Goal: Task Accomplishment & Management: Manage account settings

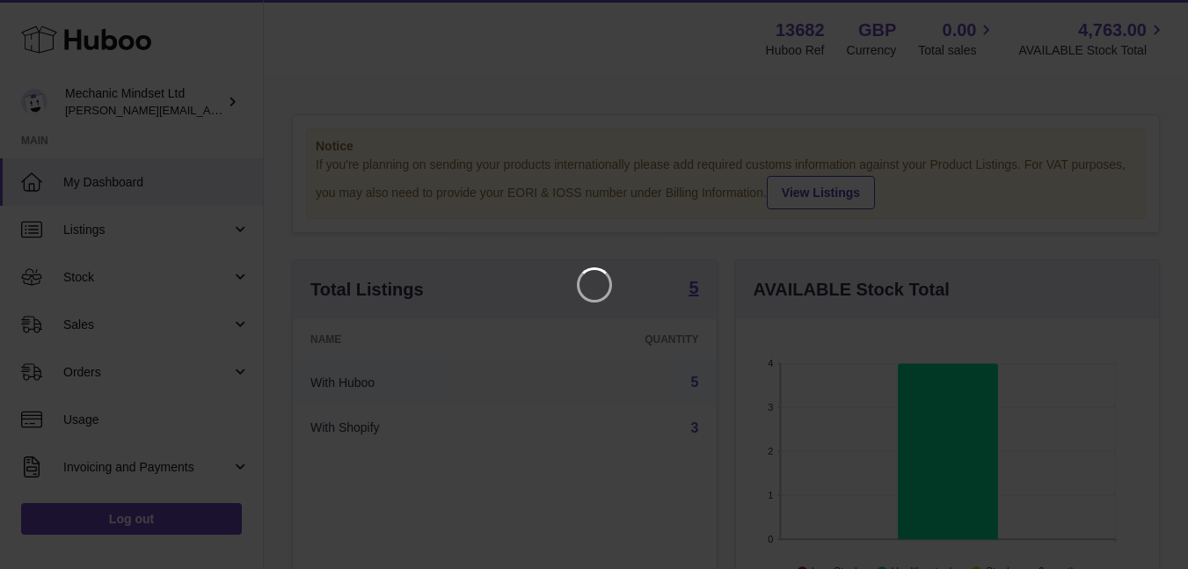
scroll to position [274, 430]
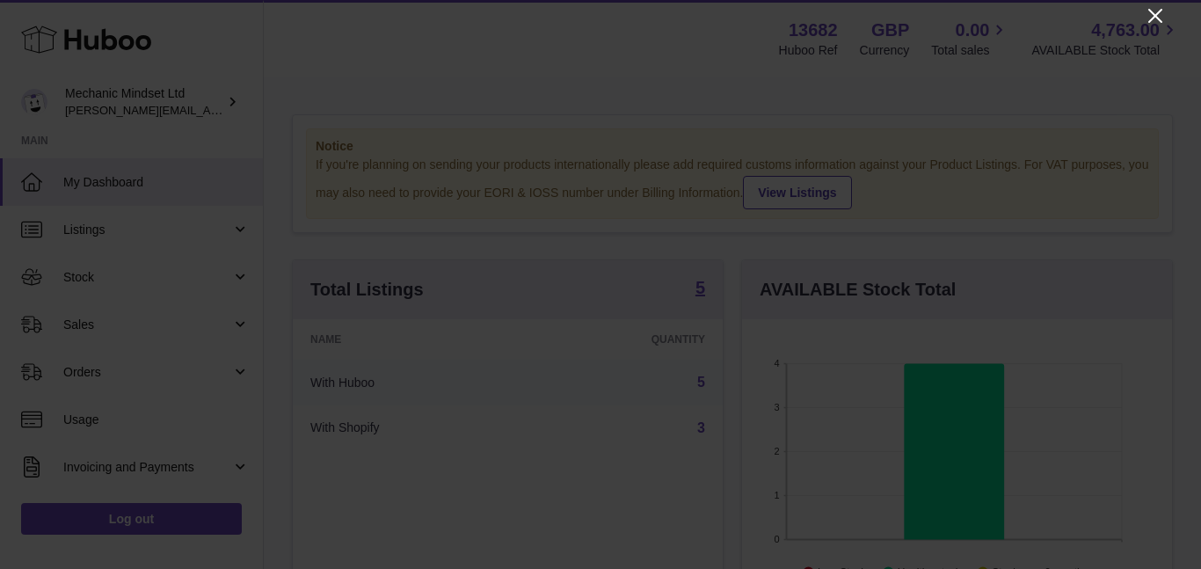
click at [1157, 12] on icon "Close" at bounding box center [1155, 15] width 21 height 21
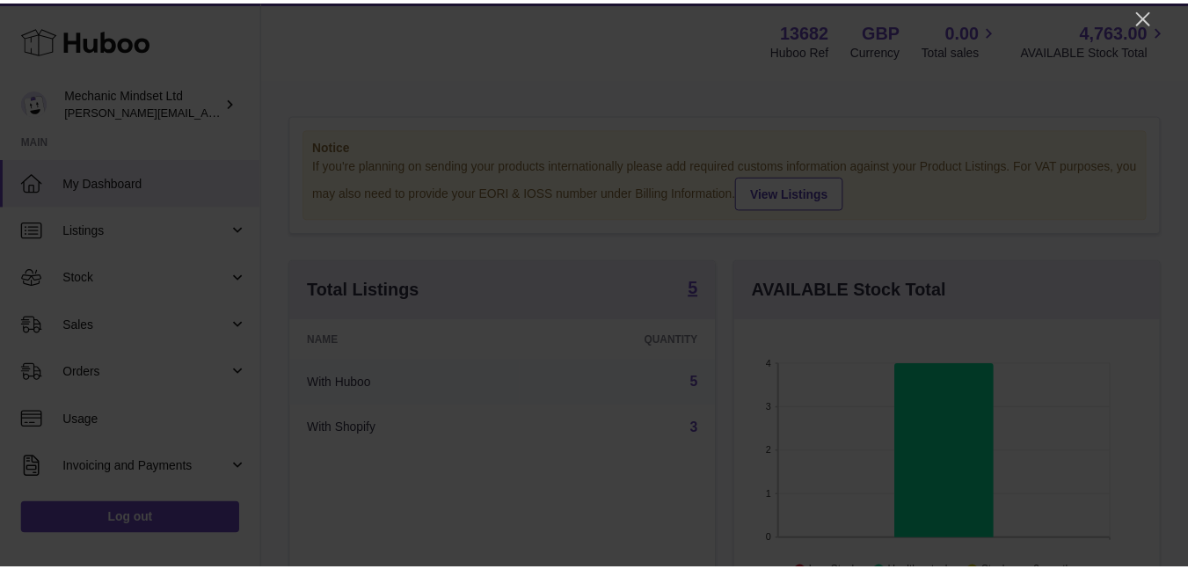
scroll to position [879238, 879089]
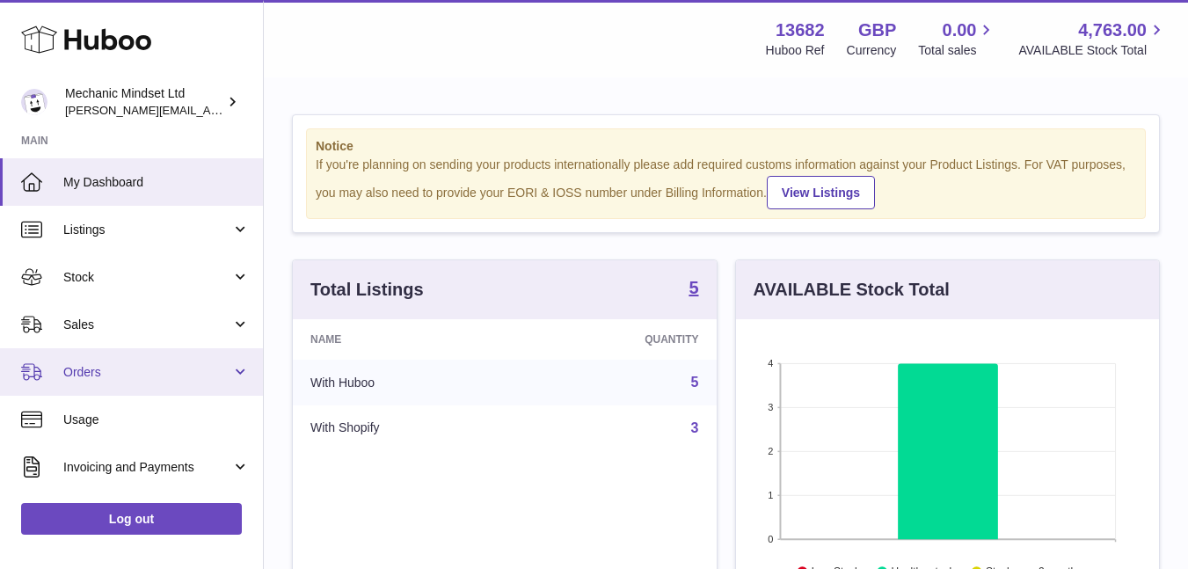
click at [69, 361] on link "Orders" at bounding box center [131, 371] width 263 height 47
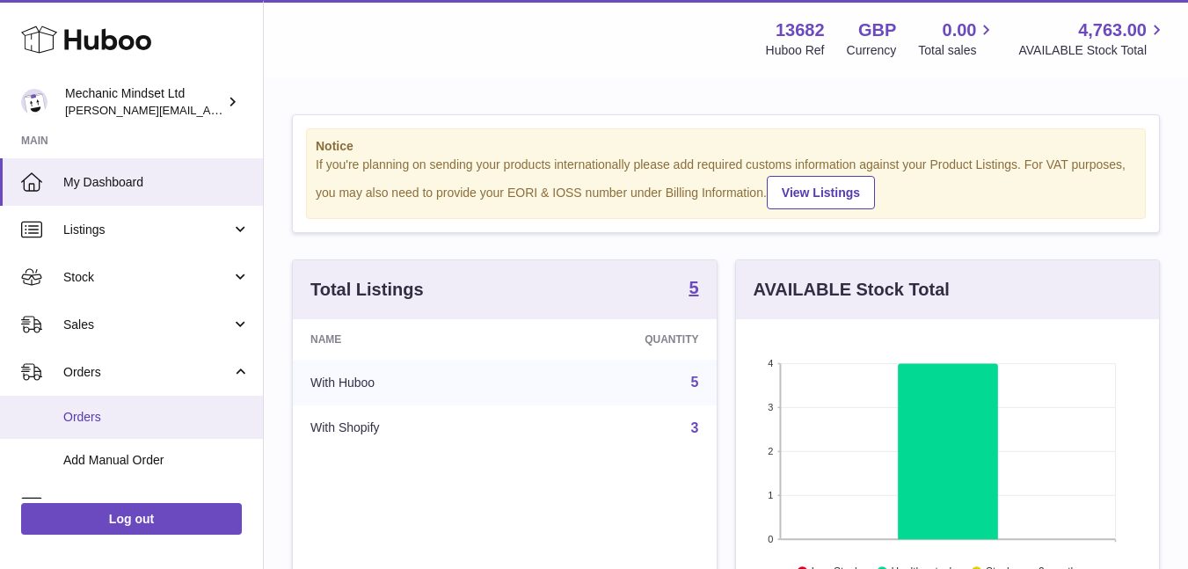
click at [69, 416] on span "Orders" at bounding box center [156, 417] width 186 height 17
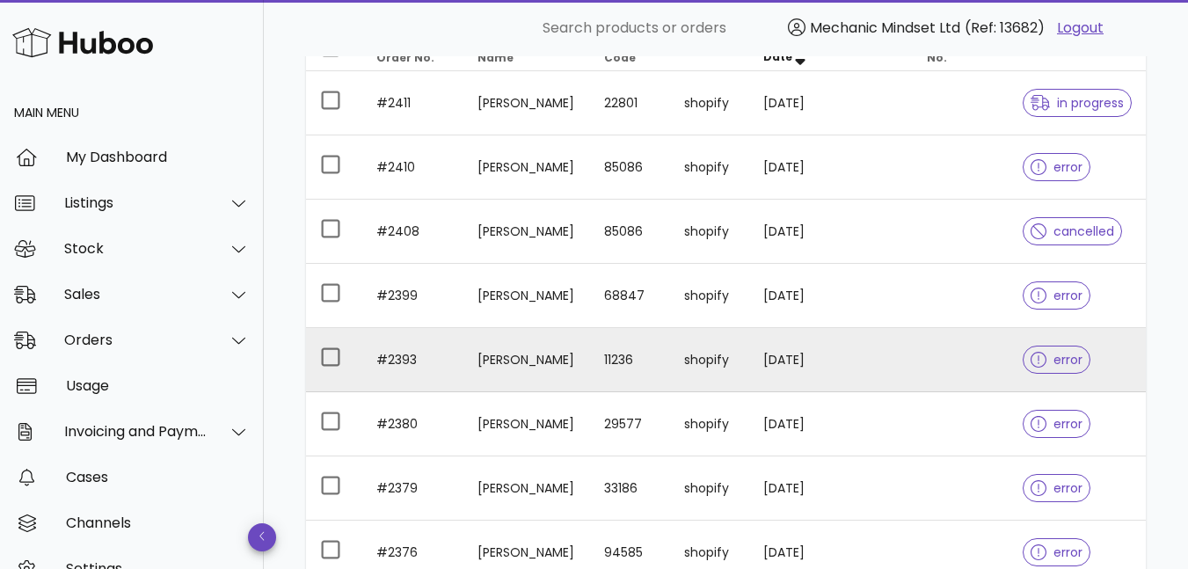
scroll to position [264, 0]
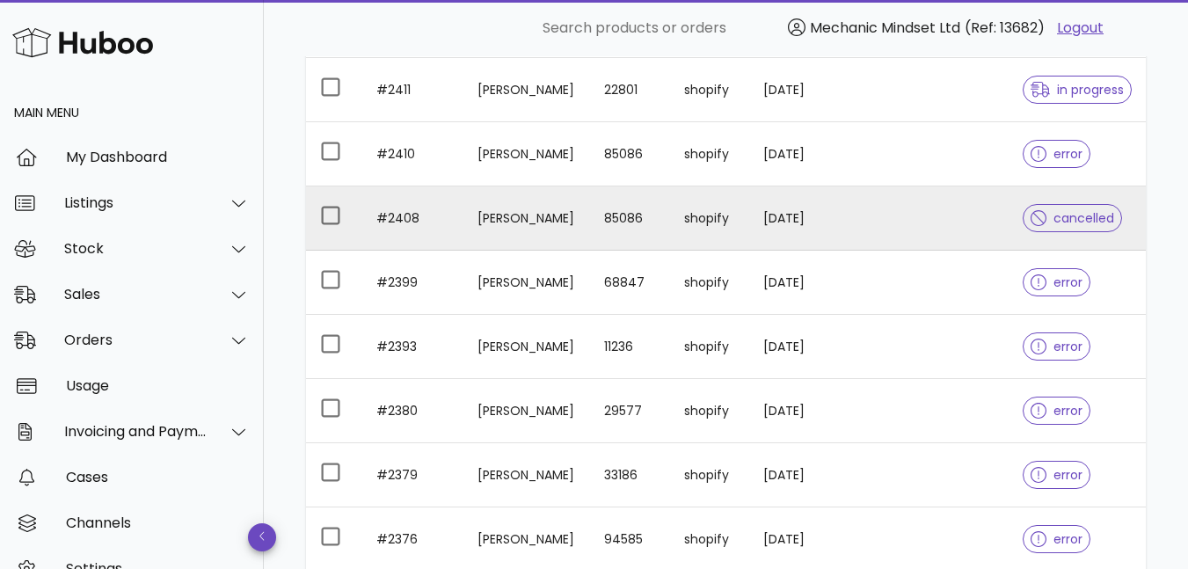
click at [680, 222] on td "shopify" at bounding box center [709, 218] width 79 height 64
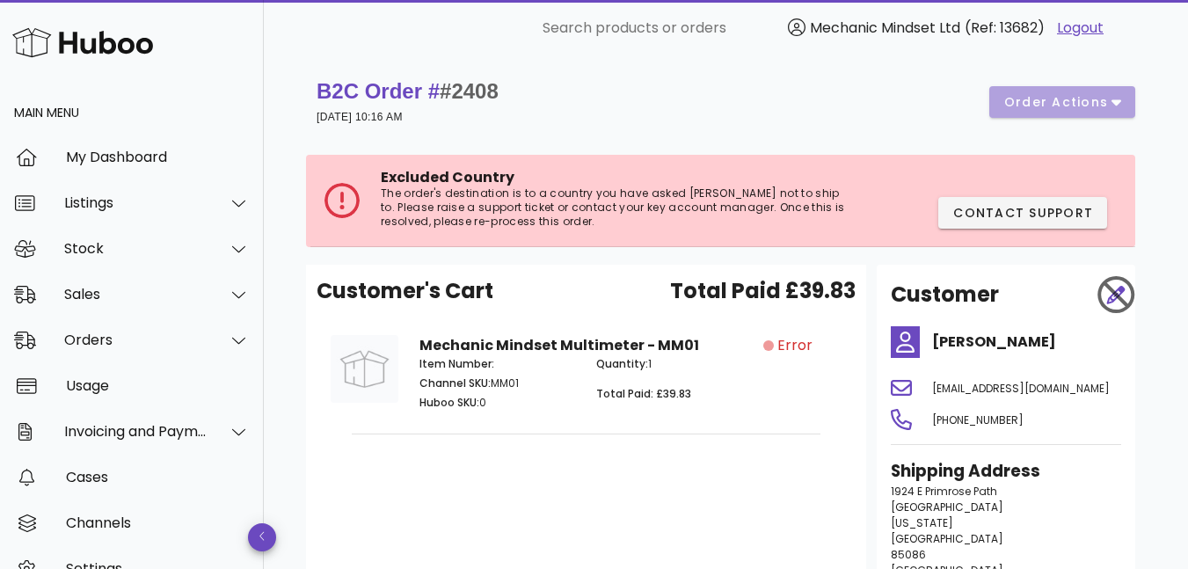
click at [1086, 86] on div "B2C Order # #2408 14 September 2025 at 10:16 AM order actions" at bounding box center [726, 101] width 819 height 49
click at [1083, 103] on div "B2C Order # #2408 14 September 2025 at 10:16 AM order actions" at bounding box center [726, 101] width 819 height 49
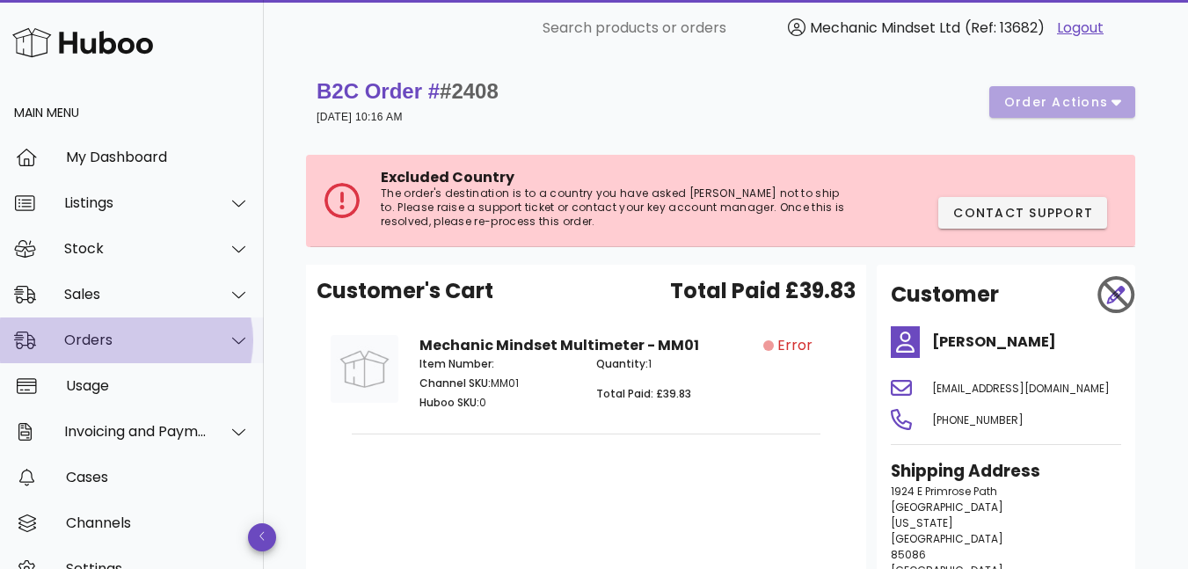
click at [73, 355] on div "Orders" at bounding box center [132, 341] width 264 height 46
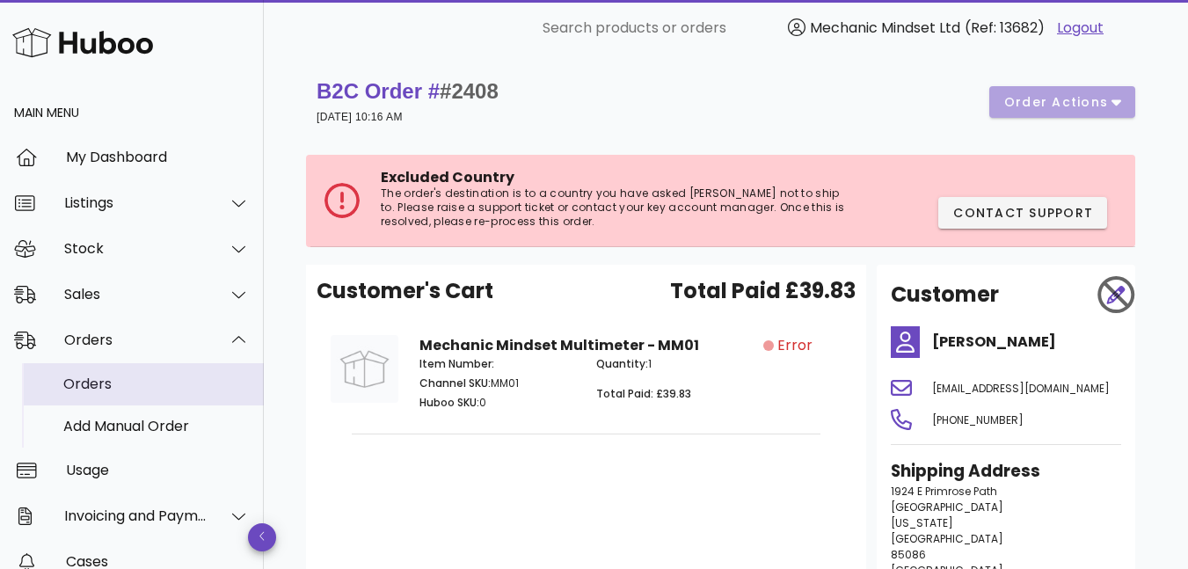
click at [78, 383] on div "Orders" at bounding box center [156, 384] width 186 height 17
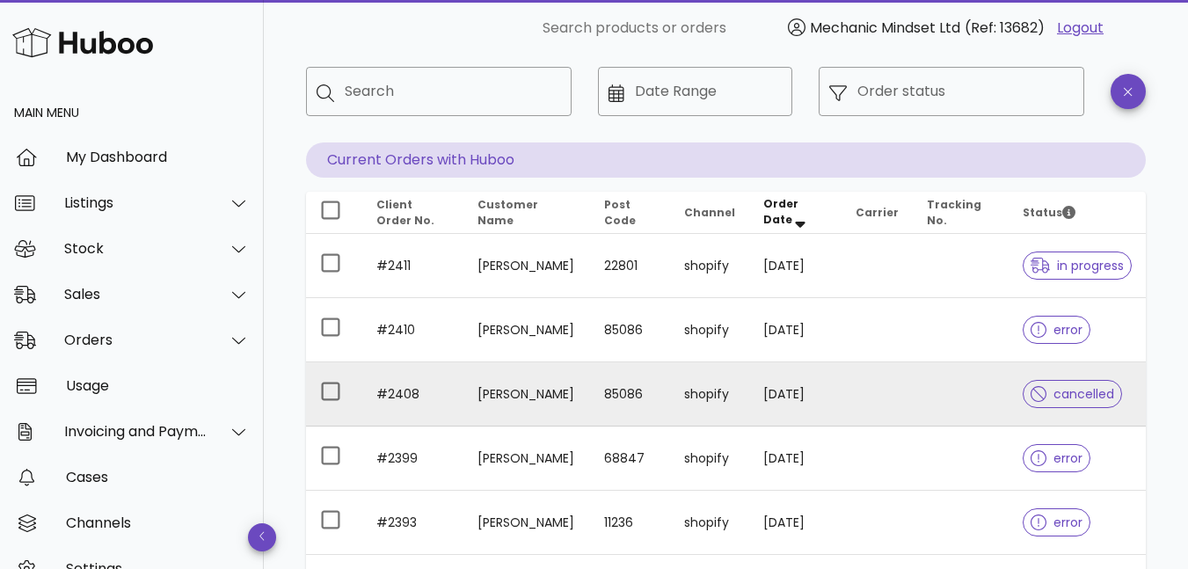
scroll to position [588, 0]
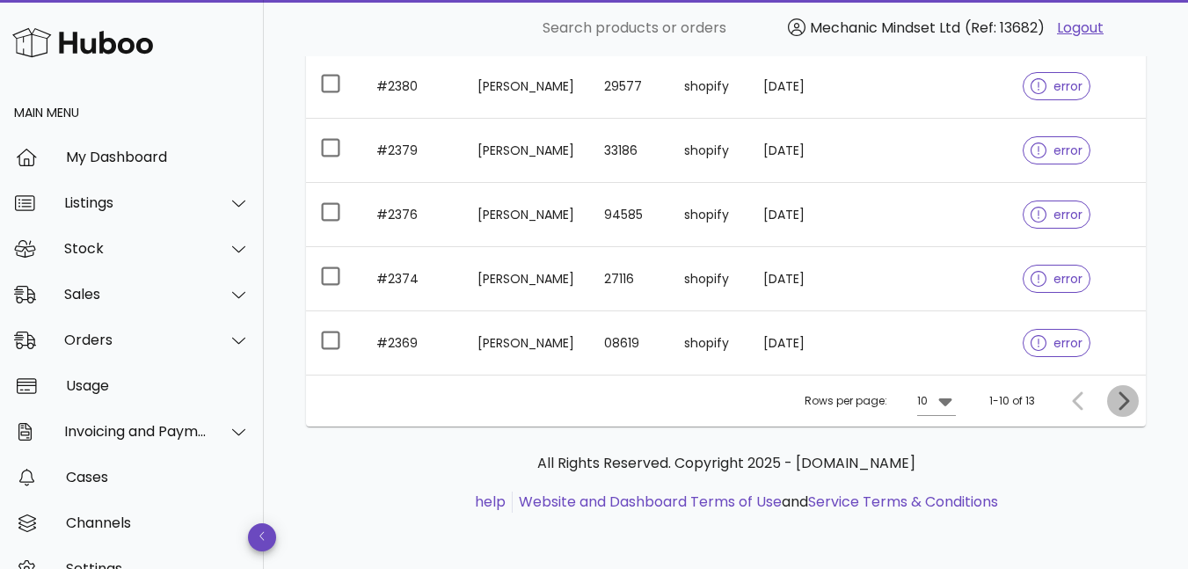
click at [1130, 401] on icon "Next page" at bounding box center [1123, 401] width 21 height 21
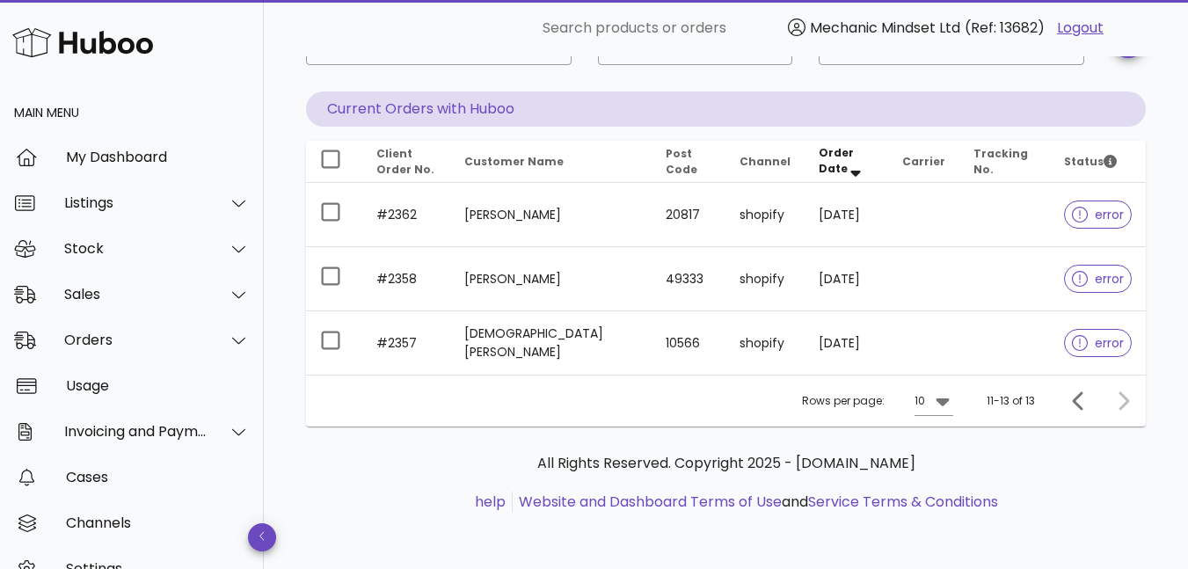
scroll to position [139, 0]
click at [1068, 407] on span "Previous page" at bounding box center [1079, 401] width 32 height 21
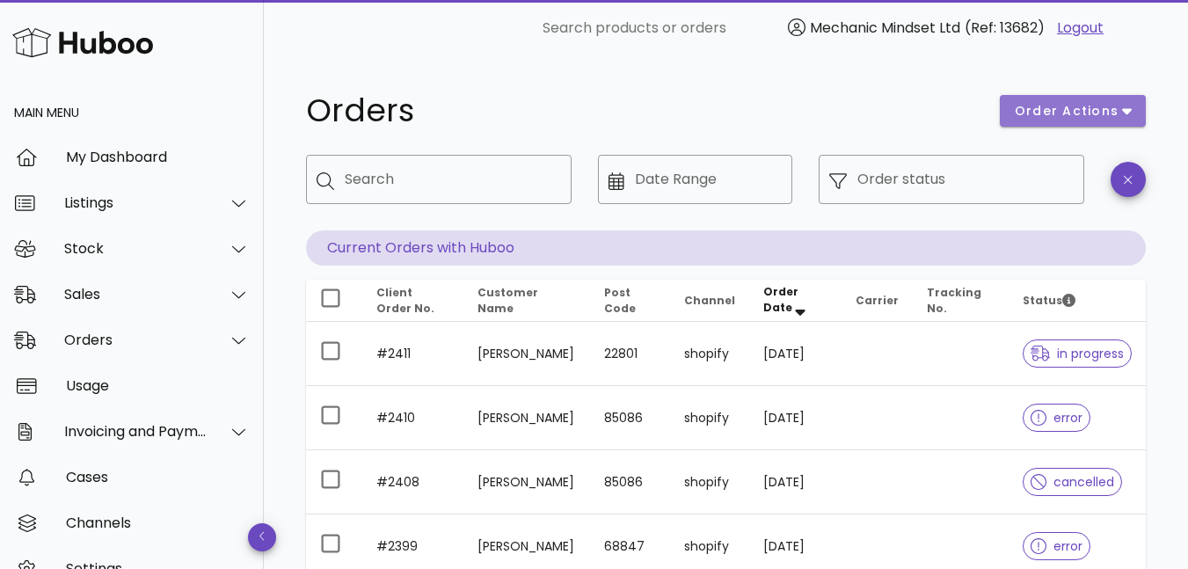
click at [1065, 108] on span "order actions" at bounding box center [1067, 111] width 106 height 18
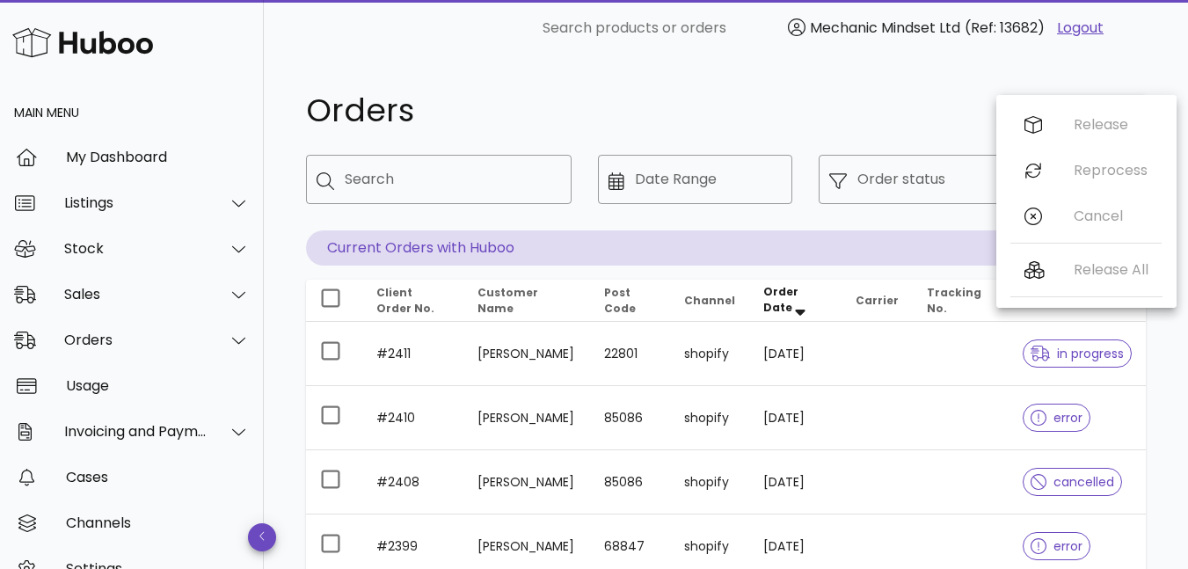
click at [655, 106] on h1 "Orders" at bounding box center [642, 111] width 673 height 32
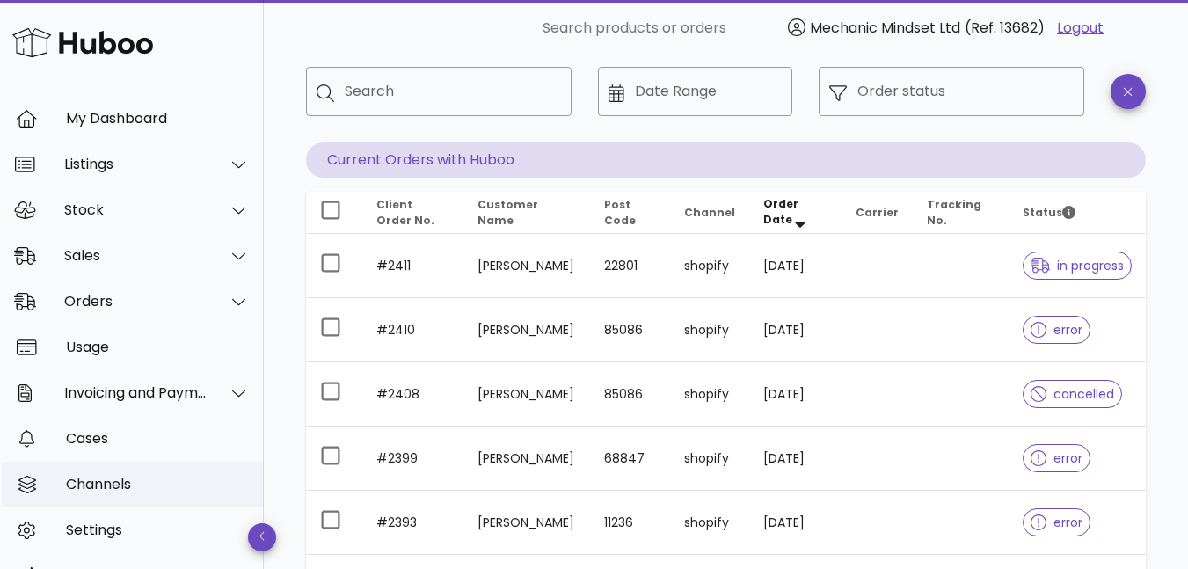
scroll to position [76, 0]
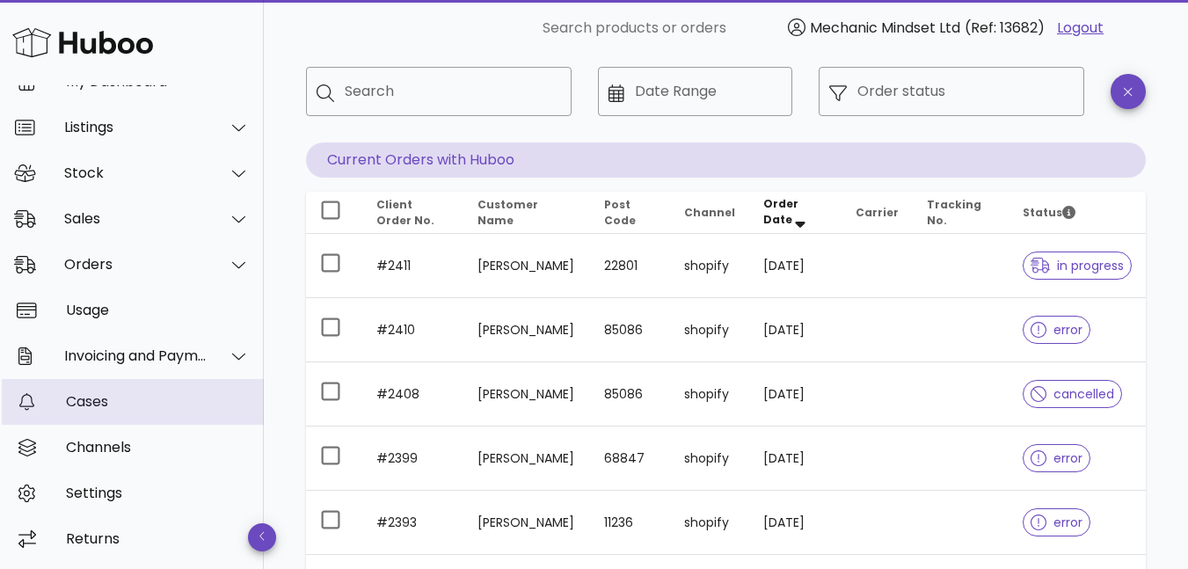
click at [100, 396] on div "Cases" at bounding box center [158, 401] width 184 height 17
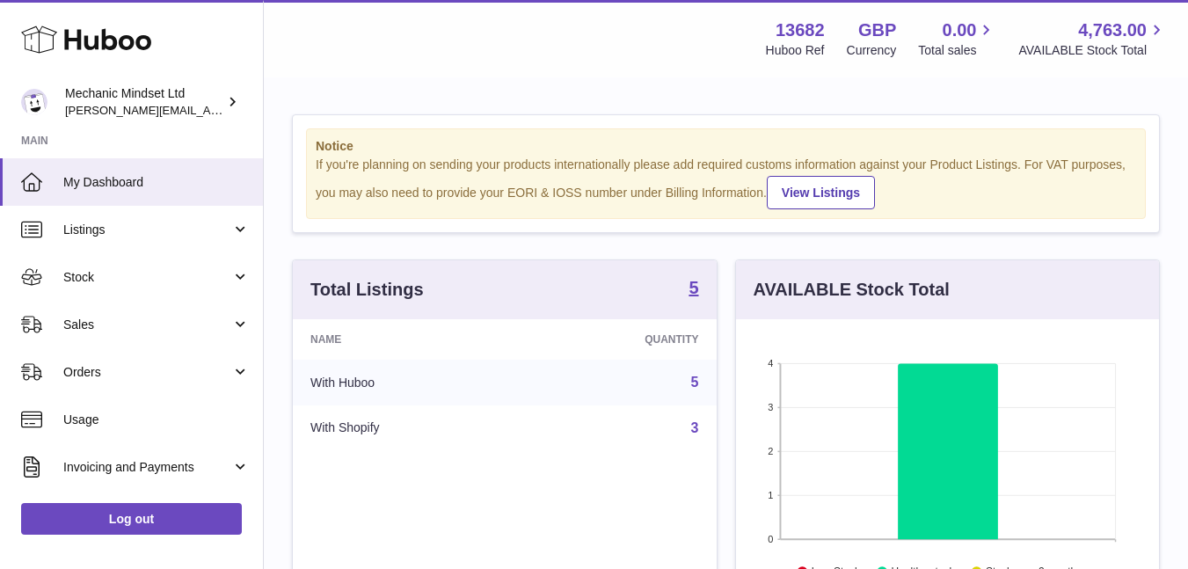
scroll to position [274, 423]
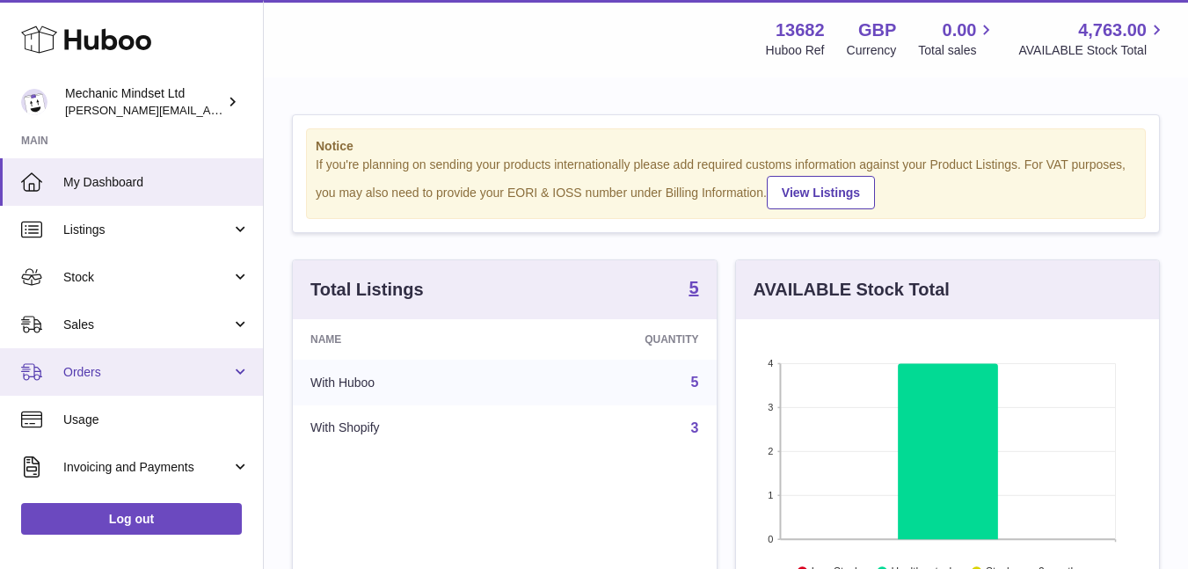
click at [79, 377] on span "Orders" at bounding box center [147, 372] width 168 height 17
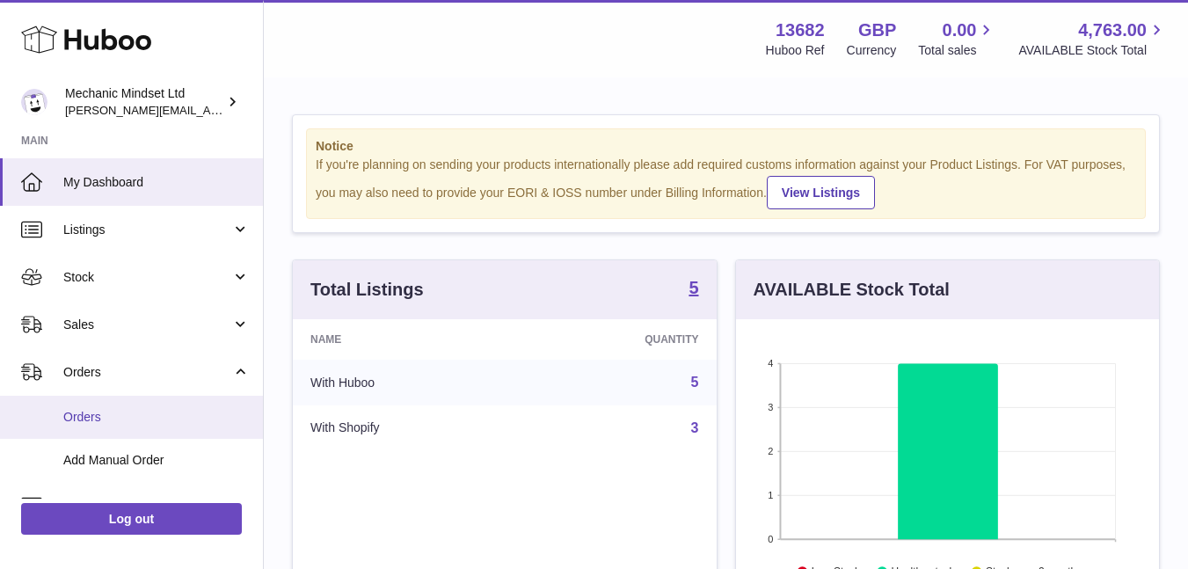
click at [82, 411] on span "Orders" at bounding box center [156, 417] width 186 height 17
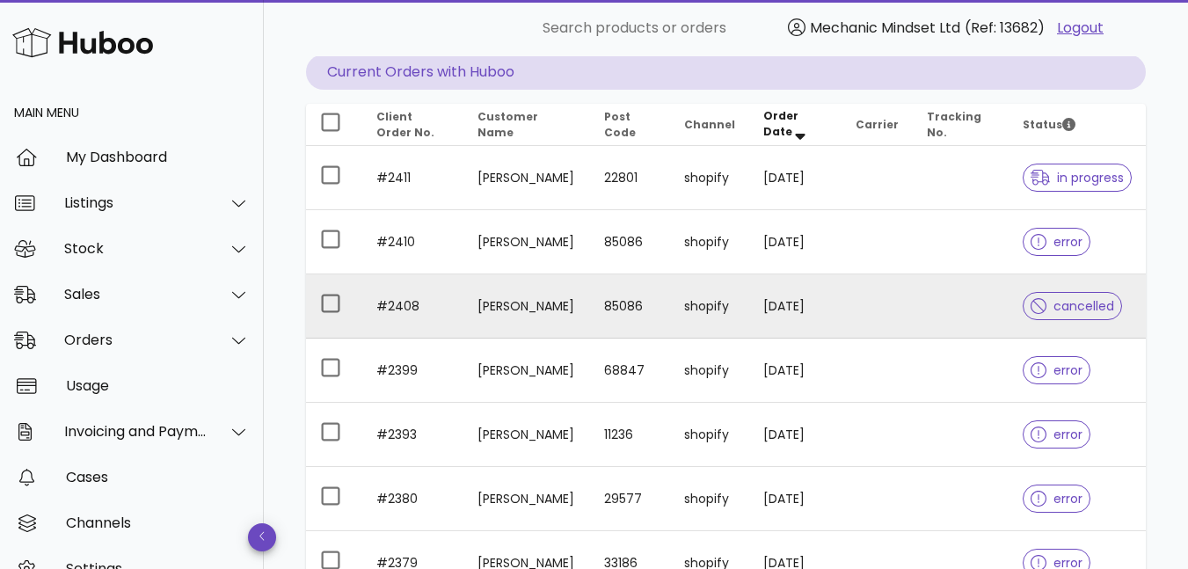
click at [702, 317] on td "shopify" at bounding box center [709, 306] width 79 height 64
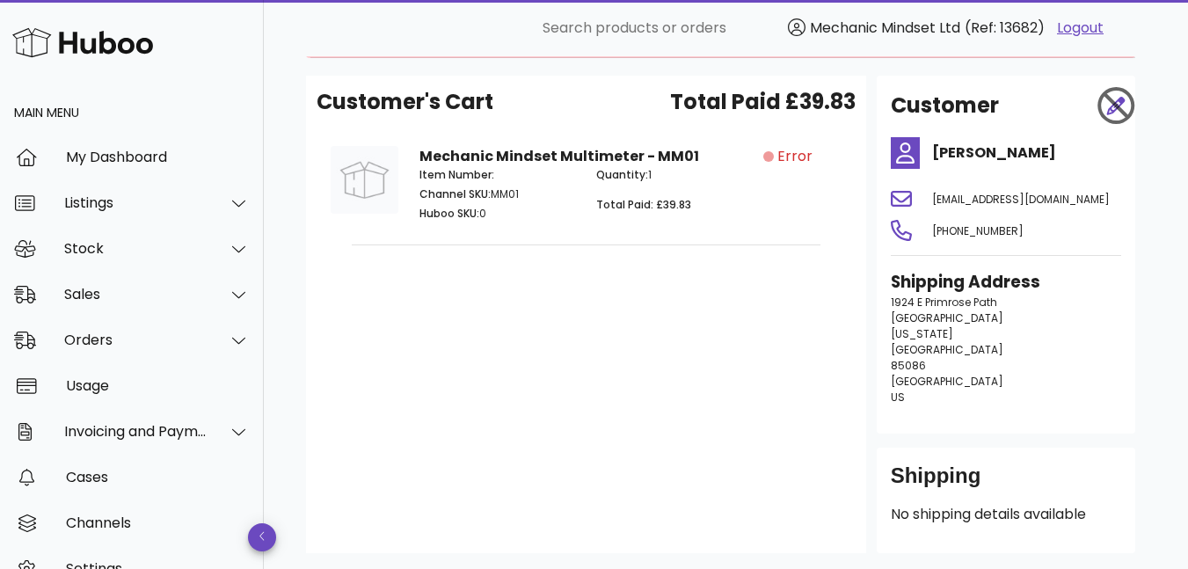
scroll to position [194, 0]
